Goal: Information Seeking & Learning: Learn about a topic

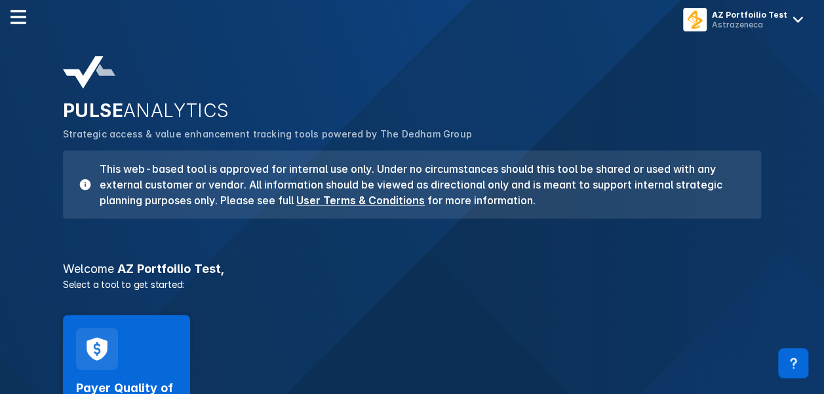
scroll to position [197, 0]
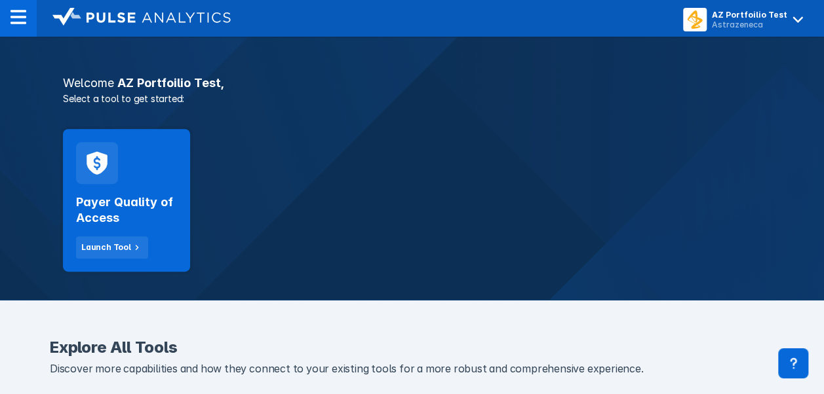
click at [120, 164] on div "Payer Quality of Access Launch Tool" at bounding box center [126, 200] width 127 height 143
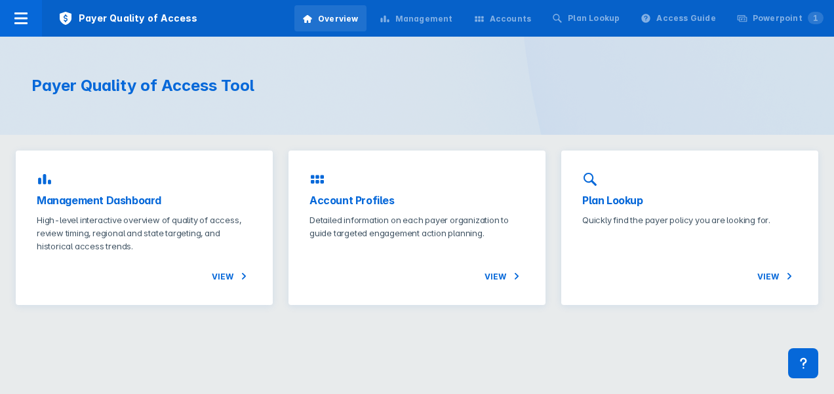
click at [164, 187] on div "Management Dashboard High-level interactive overview of quality of access, revi…" at bounding box center [144, 228] width 257 height 155
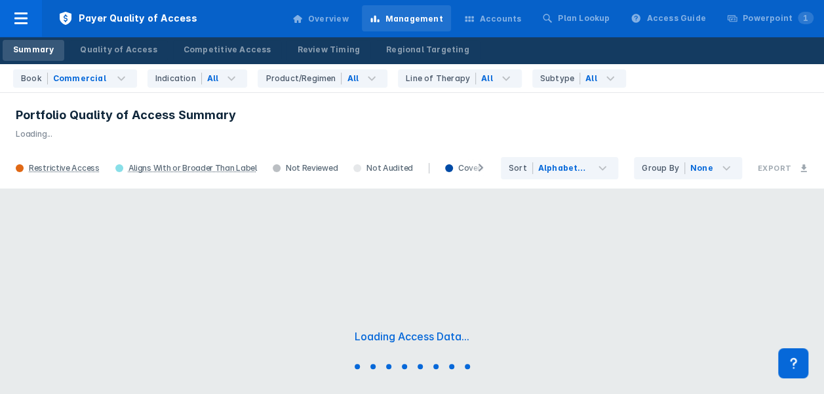
click at [297, 50] on div "Review Timing" at bounding box center [328, 50] width 63 height 12
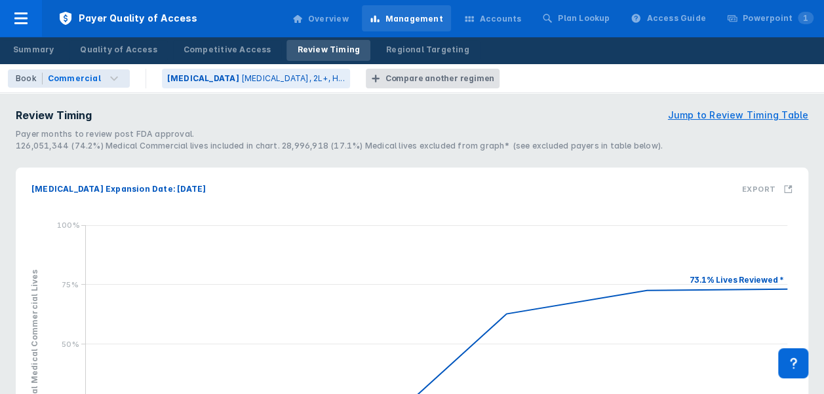
click at [241, 81] on p "[MEDICAL_DATA], 2L+, H..." at bounding box center [293, 79] width 104 height 12
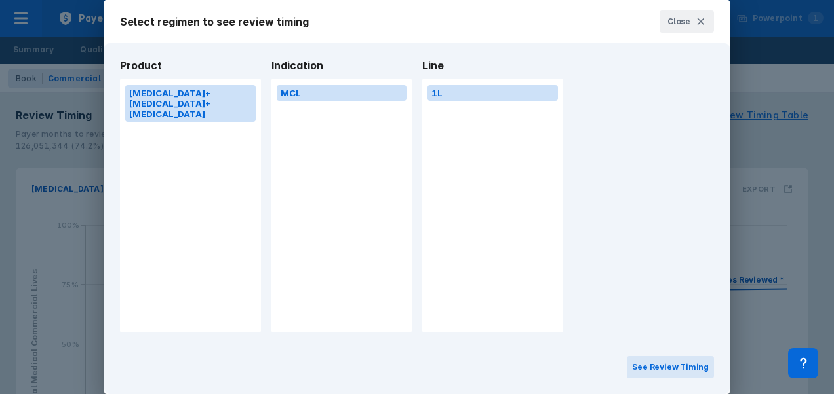
click at [174, 94] on button "[MEDICAL_DATA]+[MEDICAL_DATA]+[MEDICAL_DATA]" at bounding box center [190, 103] width 130 height 37
click at [675, 358] on button "See Review Timing" at bounding box center [669, 367] width 87 height 22
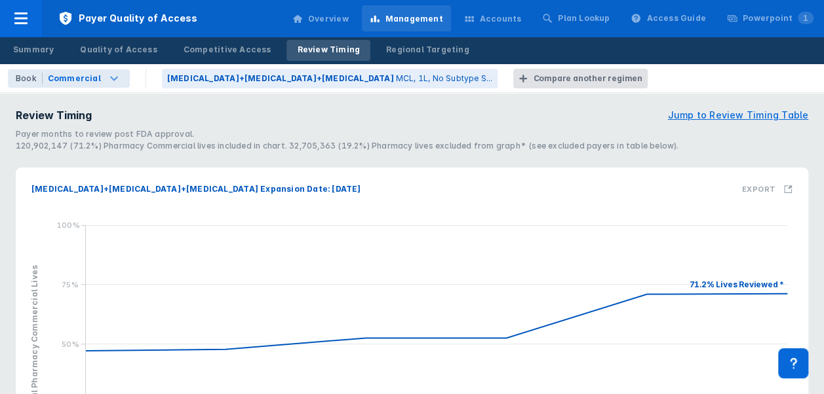
click at [83, 83] on div "Commercial" at bounding box center [74, 79] width 53 height 12
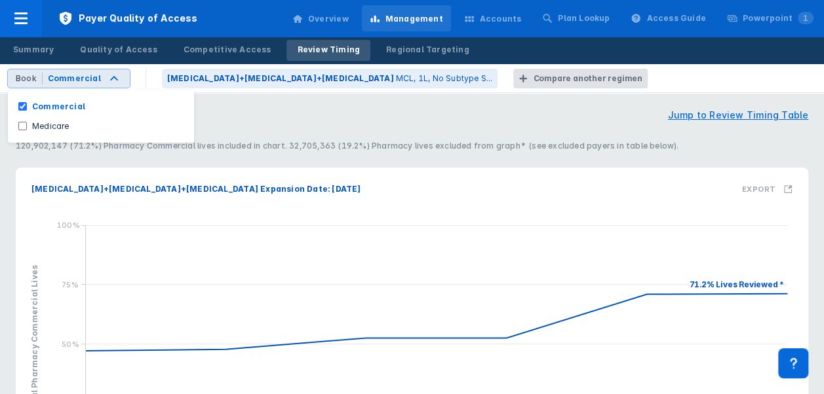
click at [67, 126] on label "Medicare" at bounding box center [51, 127] width 48 height 12
click at [27, 126] on input "Medicare" at bounding box center [22, 126] width 9 height 9
checkbox input "true"
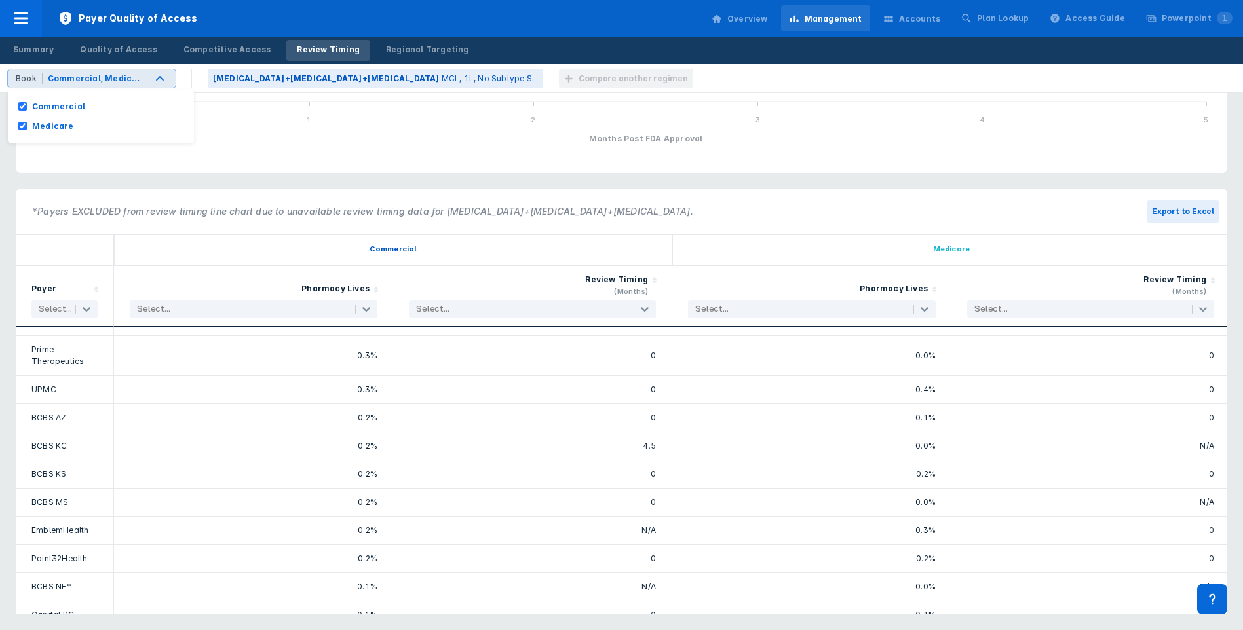
scroll to position [1270, 0]
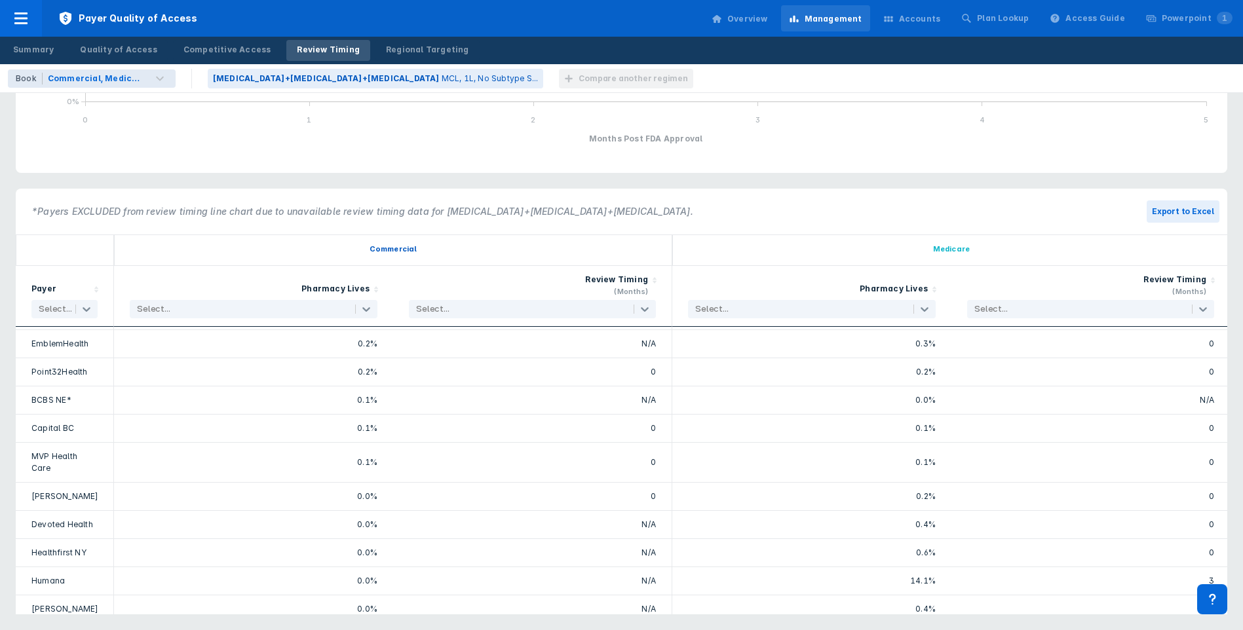
click at [833, 394] on div "0.0%" at bounding box center [812, 400] width 248 height 12
drag, startPoint x: 914, startPoint y: 369, endPoint x: 1235, endPoint y: 362, distance: 321.2
click at [833, 362] on div "Review Timing Jump to Review Timing Table Payer months to review post FDA appro…" at bounding box center [621, 165] width 1243 height 931
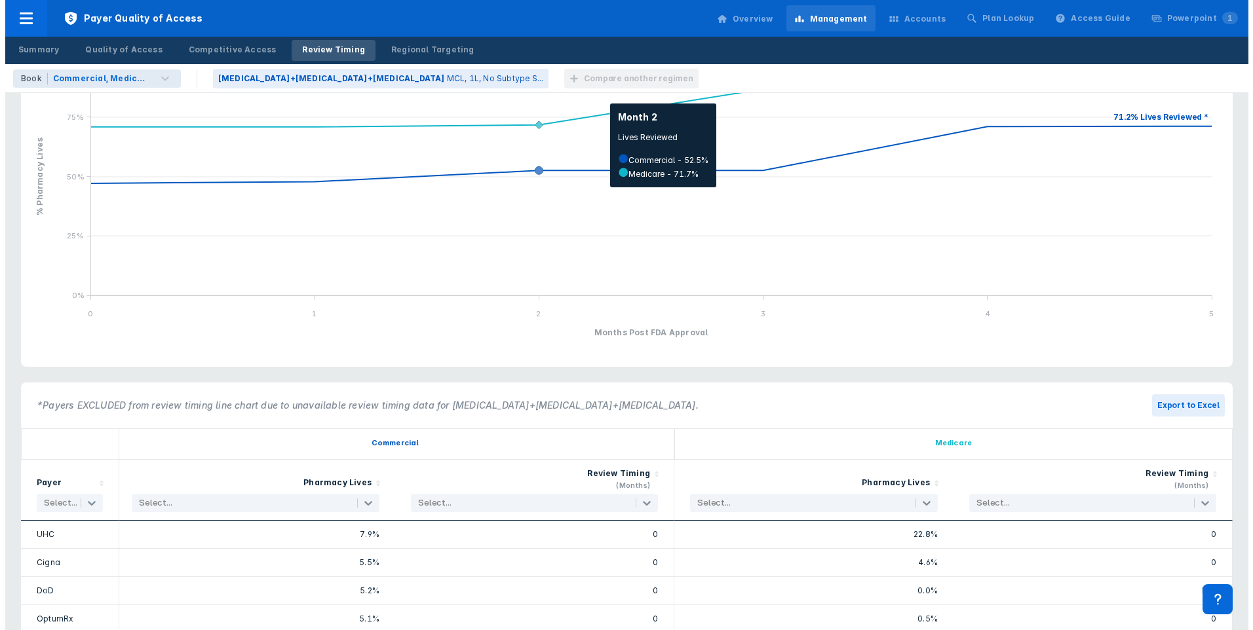
scroll to position [0, 0]
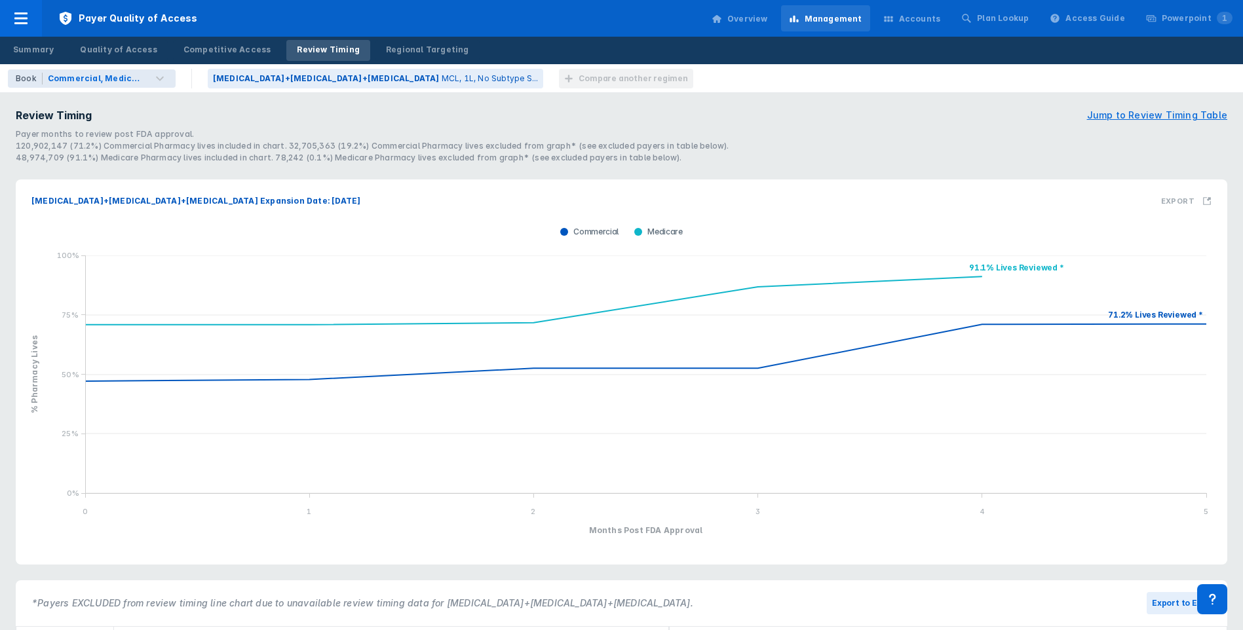
click at [26, 52] on div "Summary" at bounding box center [33, 50] width 41 height 12
